Goal: Task Accomplishment & Management: Manage account settings

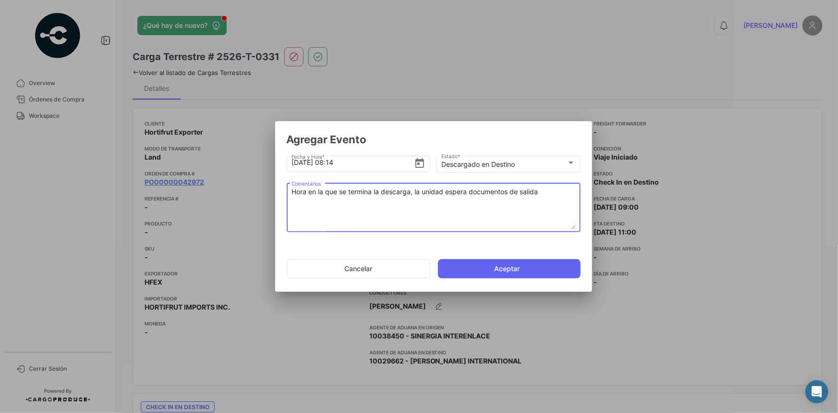
scroll to position [828, 0]
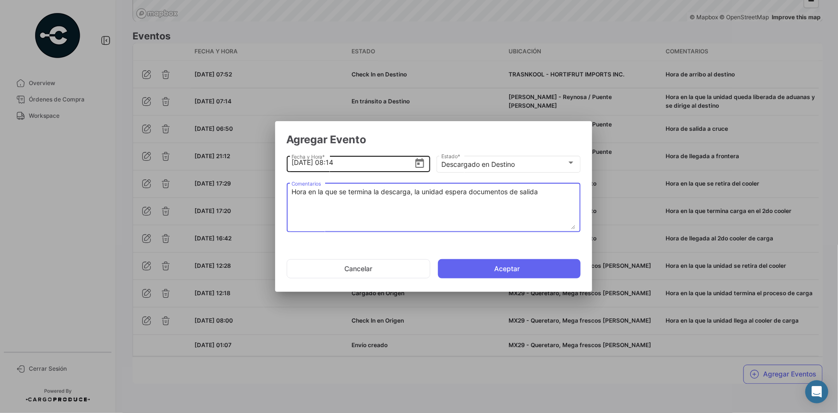
click at [350, 168] on input "[DATE] 08:14" at bounding box center [353, 163] width 122 height 34
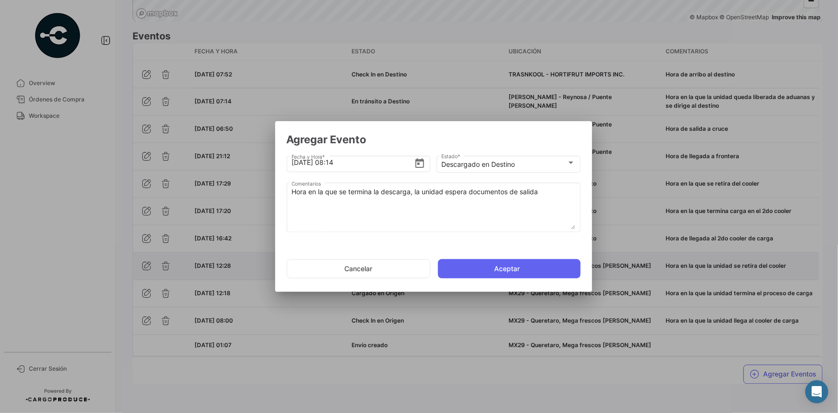
drag, startPoint x: 384, startPoint y: 269, endPoint x: 389, endPoint y: 267, distance: 5.2
click at [385, 269] on button "Cancelar" at bounding box center [359, 268] width 144 height 19
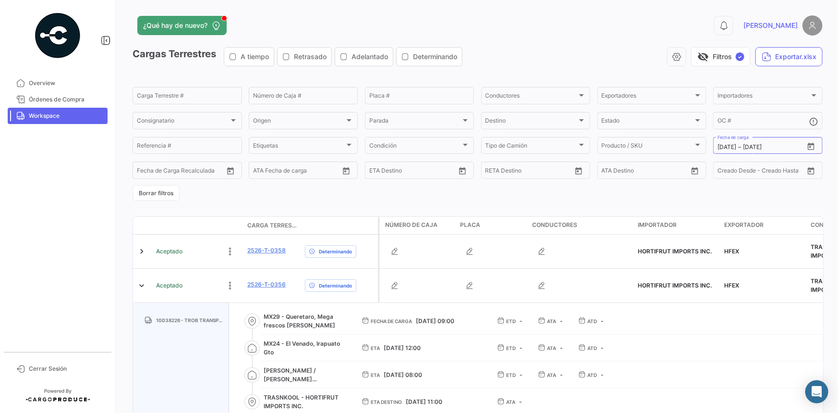
scroll to position [49, 0]
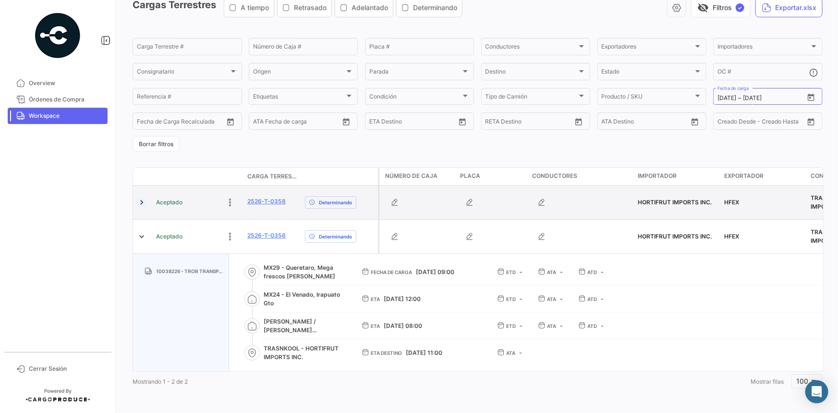
click at [143, 197] on link at bounding box center [142, 202] width 10 height 10
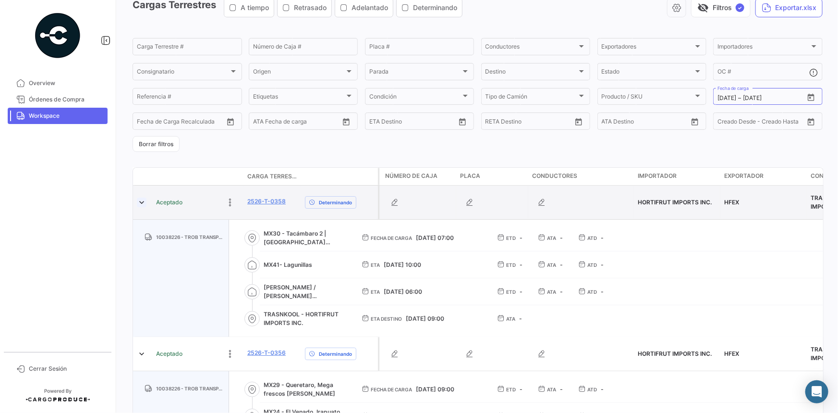
click at [143, 197] on link at bounding box center [142, 202] width 10 height 10
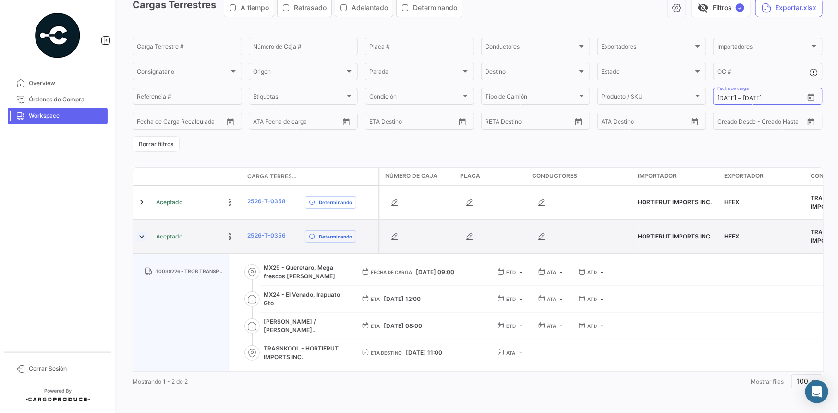
click at [143, 232] on link at bounding box center [142, 237] width 10 height 10
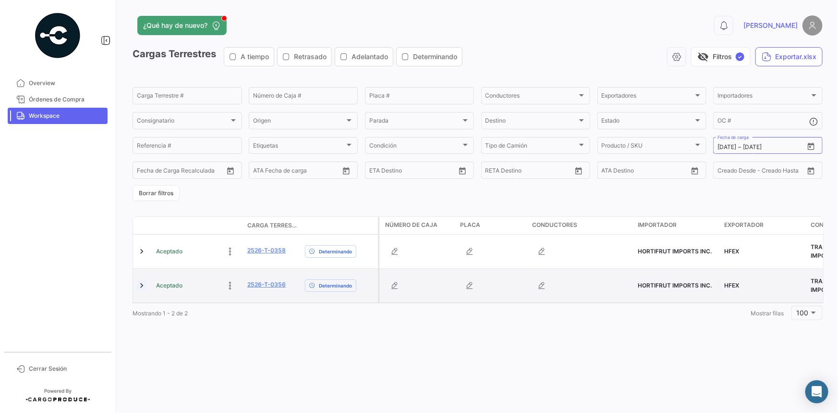
click at [139, 281] on link at bounding box center [142, 286] width 10 height 10
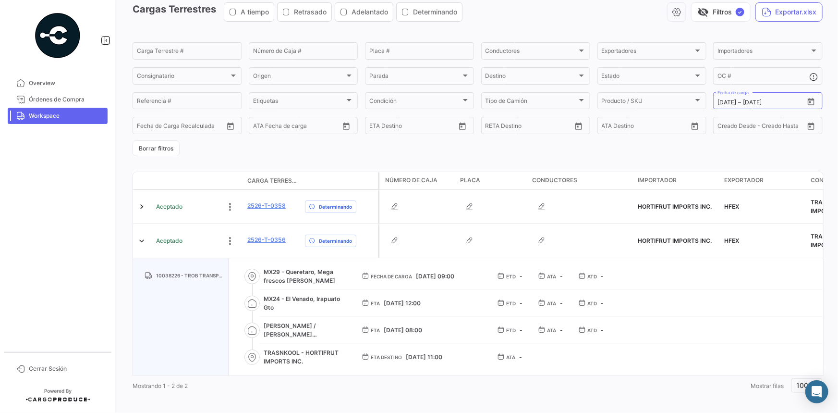
scroll to position [49, 0]
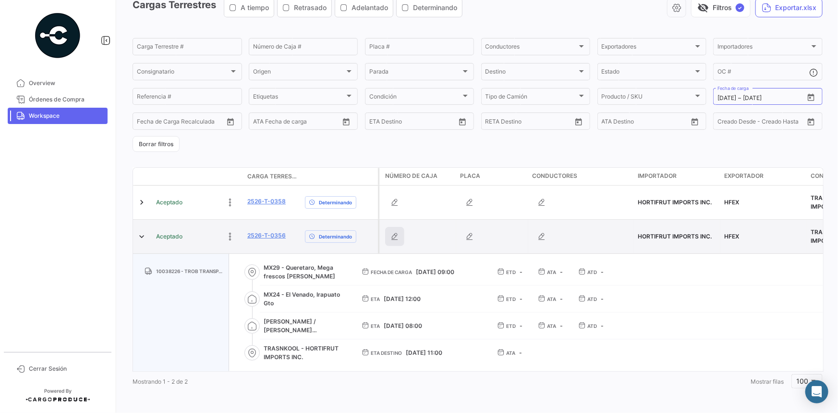
click at [394, 232] on icon "button" at bounding box center [395, 237] width 10 height 10
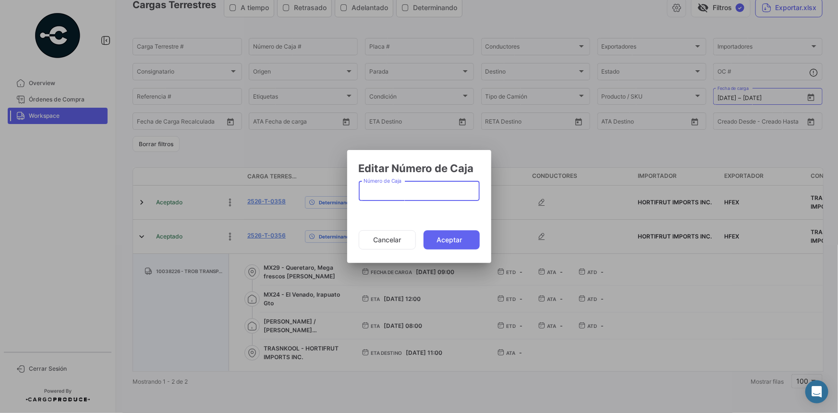
click at [380, 191] on input "Número de Caja" at bounding box center [419, 193] width 111 height 8
type input "4125"
click at [435, 240] on button "Aceptar" at bounding box center [452, 239] width 56 height 19
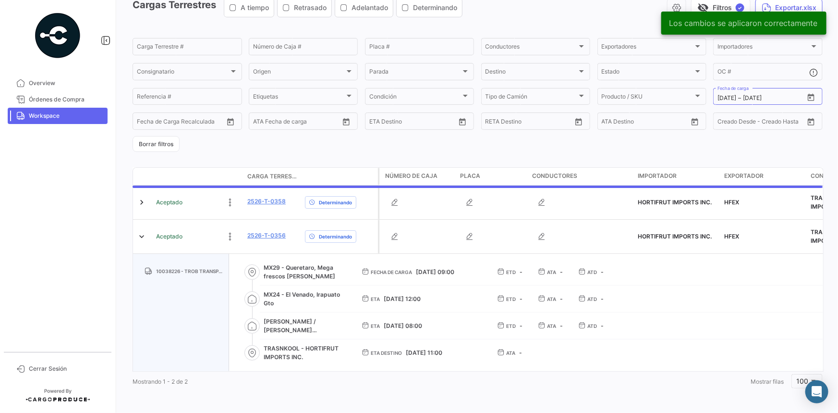
scroll to position [0, 0]
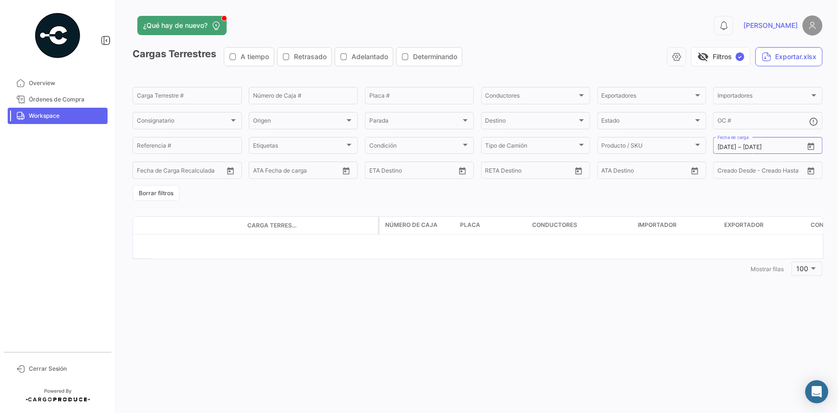
click at [79, 114] on span "Workspace" at bounding box center [66, 115] width 75 height 9
click at [811, 144] on icon "Open calendar" at bounding box center [811, 145] width 7 height 7
click at [796, 265] on div "20" at bounding box center [793, 262] width 15 height 17
click at [795, 264] on div "20" at bounding box center [793, 262] width 15 height 17
type input "[DATE]"
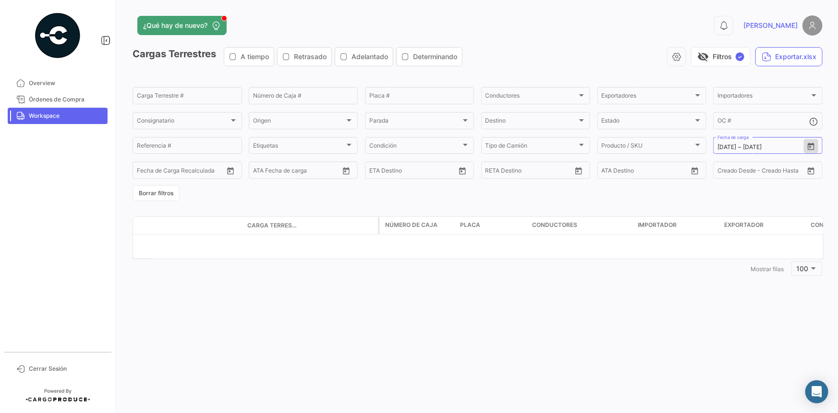
click at [56, 118] on span "Workspace" at bounding box center [66, 115] width 75 height 9
